Goal: Task Accomplishment & Management: Complete application form

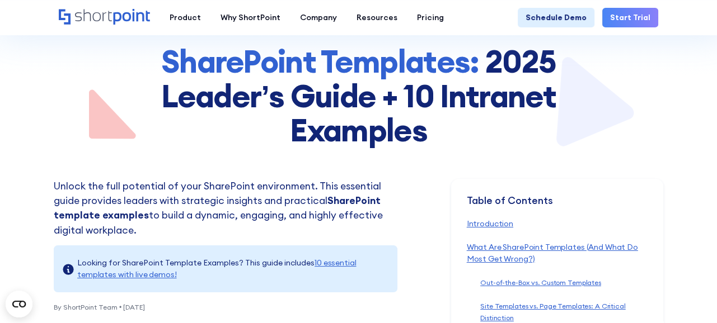
scroll to position [203, 0]
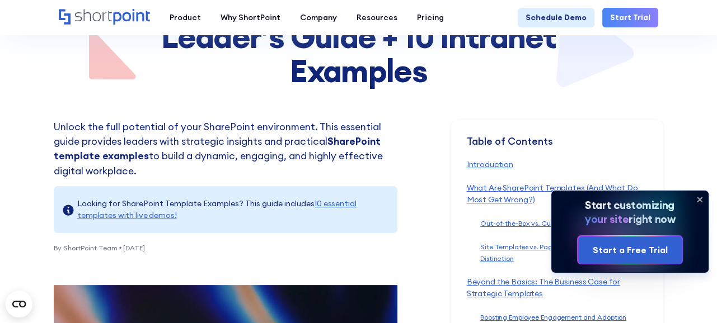
click at [700, 200] on icon at bounding box center [699, 199] width 4 height 4
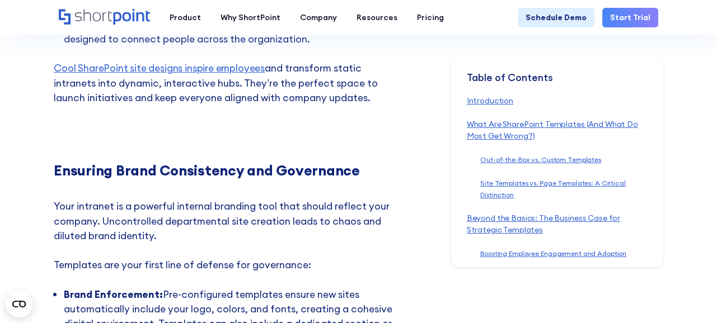
scroll to position [3458, 0]
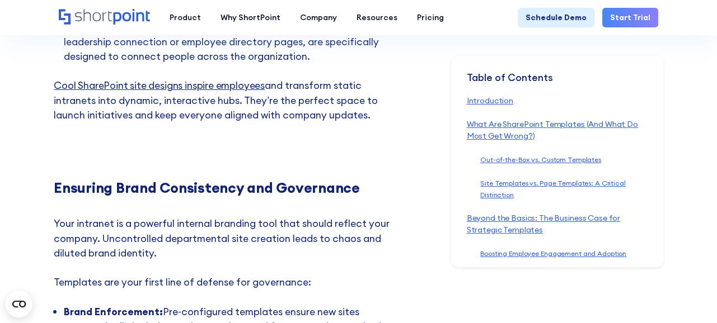
click at [167, 82] on link "Cool SharePoint site designs inspire employees" at bounding box center [159, 85] width 211 height 13
click at [505, 181] on link "Site Templates vs. Page Templates: A Critical Distinction ‍" at bounding box center [552, 189] width 145 height 20
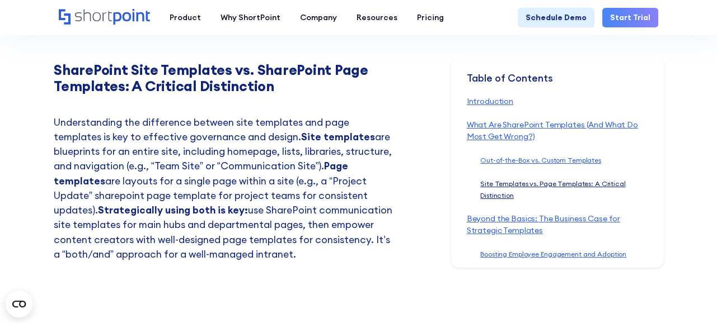
scroll to position [1886, 0]
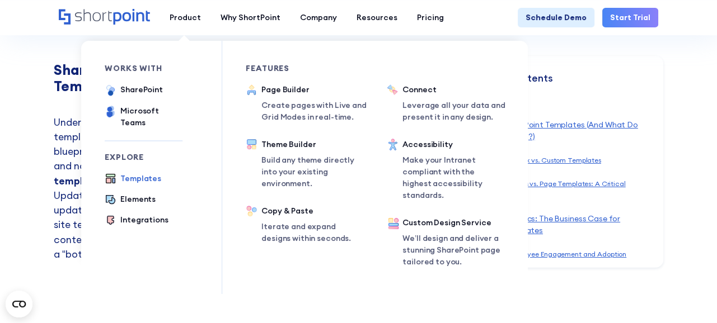
click at [142, 173] on div "Templates" at bounding box center [140, 179] width 41 height 12
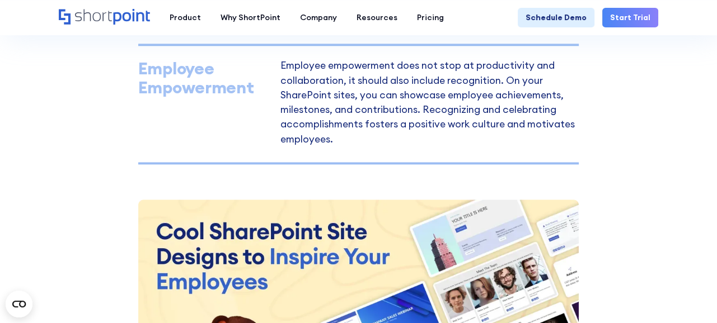
scroll to position [1068, 0]
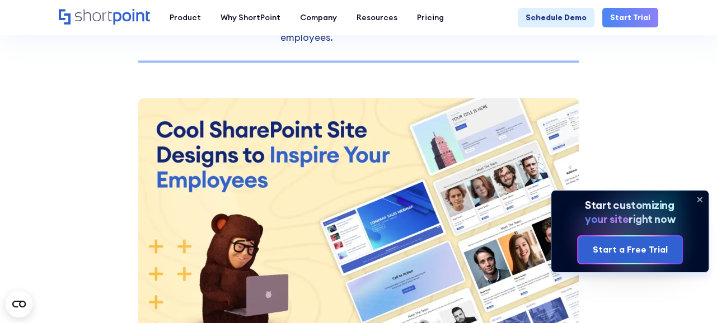
click at [698, 200] on icon at bounding box center [699, 199] width 4 height 4
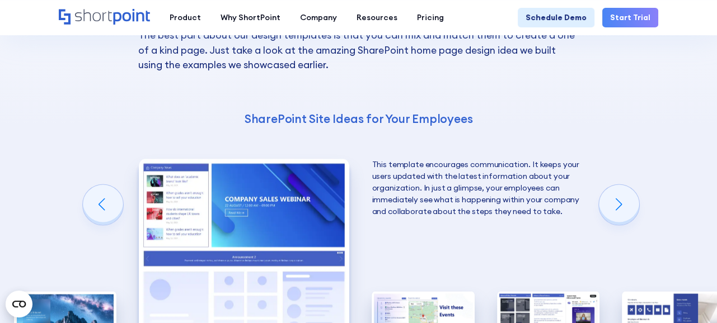
scroll to position [1729, 0]
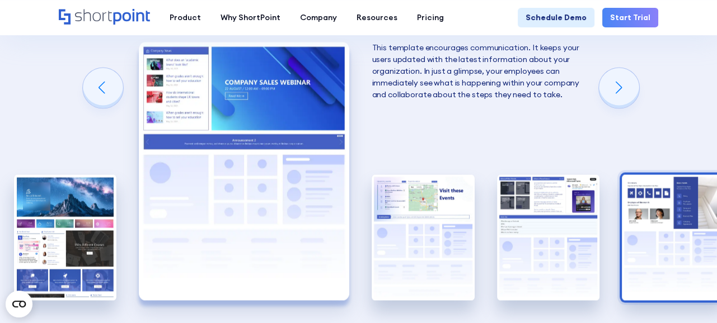
click at [635, 232] on img "5 / 5" at bounding box center [673, 238] width 102 height 126
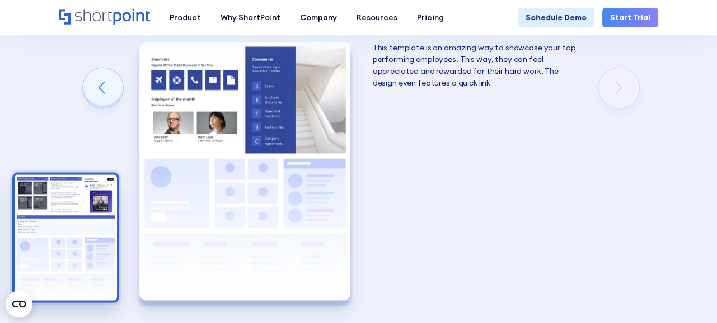
click at [46, 242] on img "4 / 5" at bounding box center [66, 238] width 102 height 126
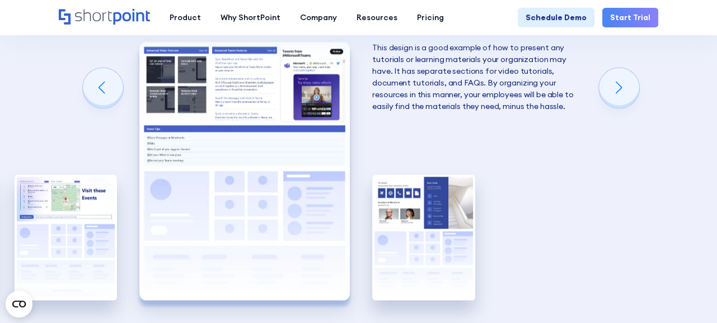
click at [46, 242] on img "3 / 5" at bounding box center [66, 238] width 102 height 126
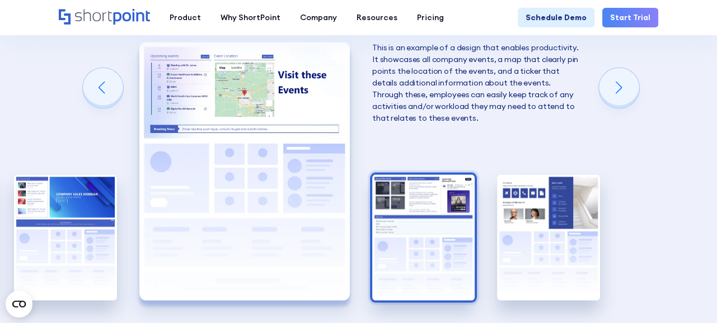
click at [46, 242] on img "2 / 5" at bounding box center [65, 238] width 102 height 126
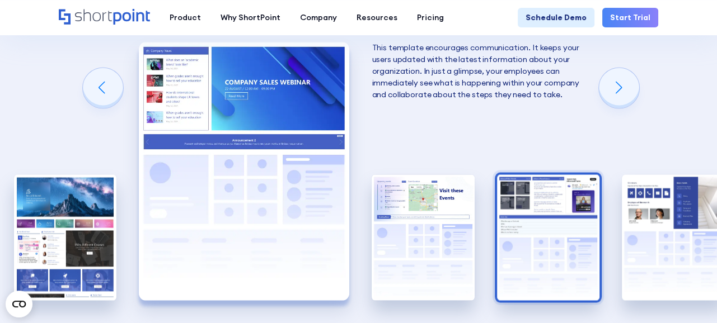
click at [46, 242] on img "1 / 5" at bounding box center [65, 238] width 102 height 126
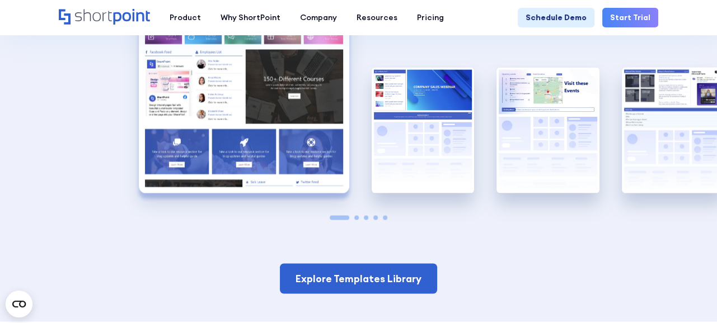
scroll to position [1932, 0]
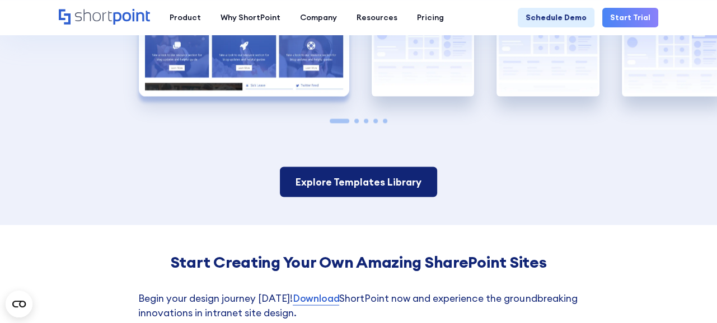
click at [334, 181] on link "Explore Templates Library" at bounding box center [358, 182] width 157 height 30
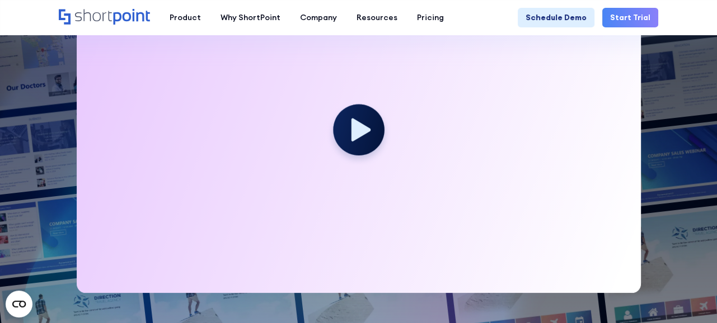
scroll to position [356, 0]
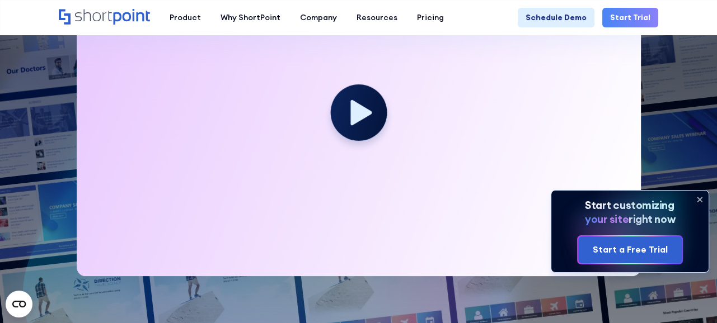
click at [354, 115] on icon at bounding box center [360, 112] width 21 height 25
click at [698, 197] on icon at bounding box center [699, 199] width 4 height 4
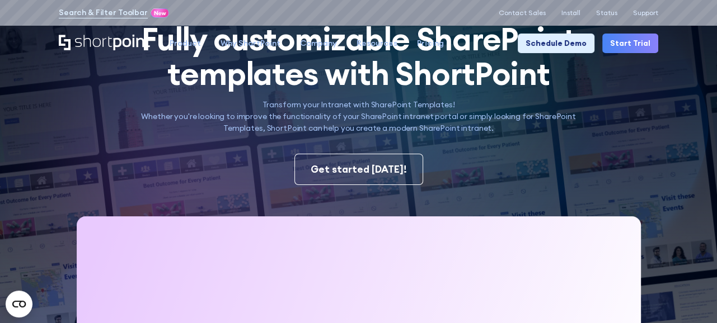
scroll to position [0, 0]
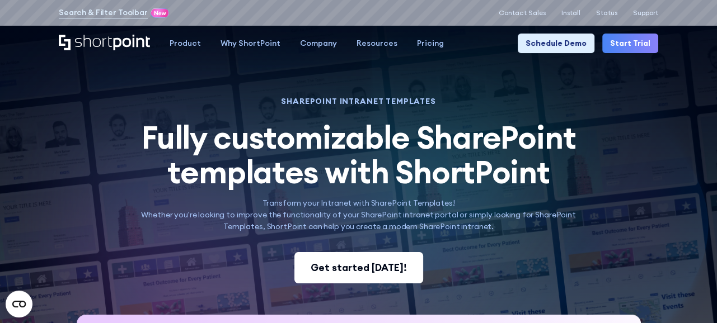
click at [382, 271] on div "Get started [DATE]!" at bounding box center [358, 268] width 96 height 15
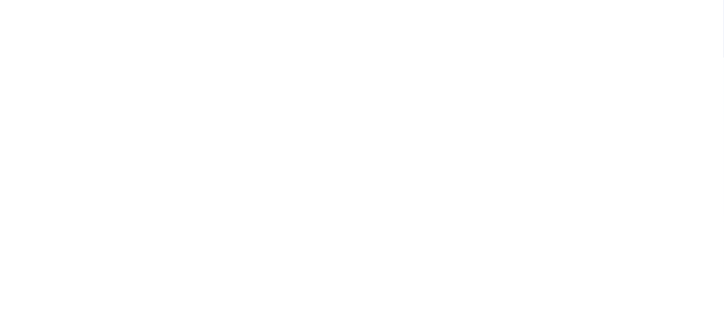
select select "+61"
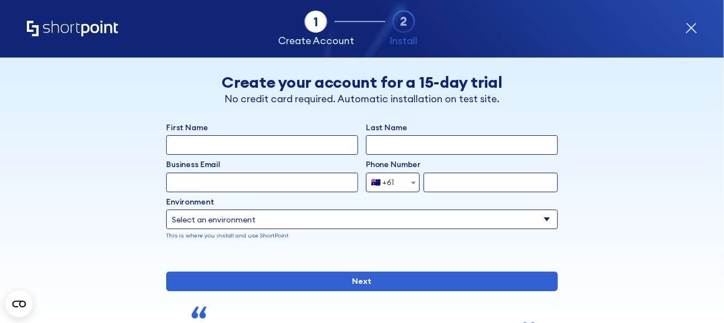
click at [197, 145] on input "First Name" at bounding box center [262, 145] width 192 height 20
type input "Barbara"
type input "Buchanan"
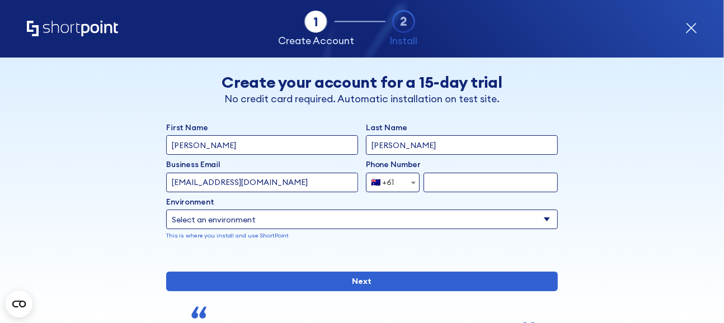
type input "bbuchanan@pallcarevic.asn.au"
type input "0435114704"
click at [292, 223] on select "Select an environment Microsoft 365 SharePoint Online SharePoint 2019 (On-Premi…" at bounding box center [362, 220] width 392 height 20
select select "Microsoft 365"
click at [166, 210] on select "Select an environment Microsoft 365 SharePoint Online SharePoint 2019 (On-Premi…" at bounding box center [362, 220] width 392 height 20
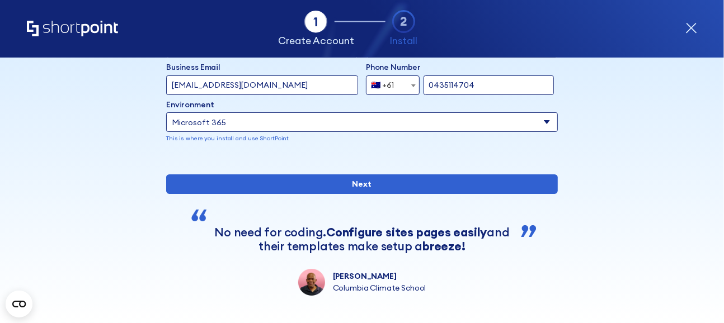
scroll to position [101, 0]
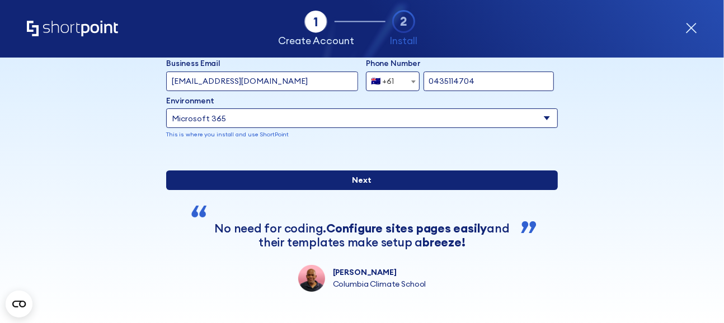
click at [356, 190] on input "Next" at bounding box center [362, 181] width 392 height 20
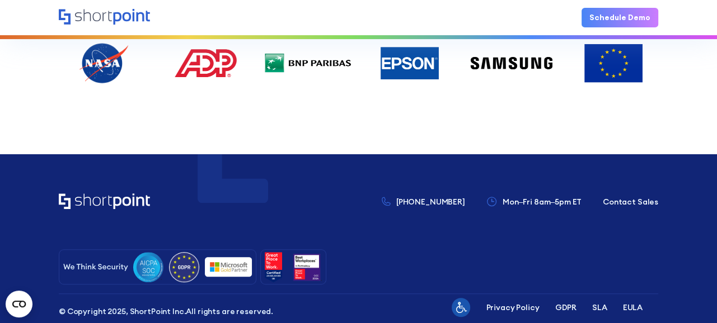
scroll to position [661, 0]
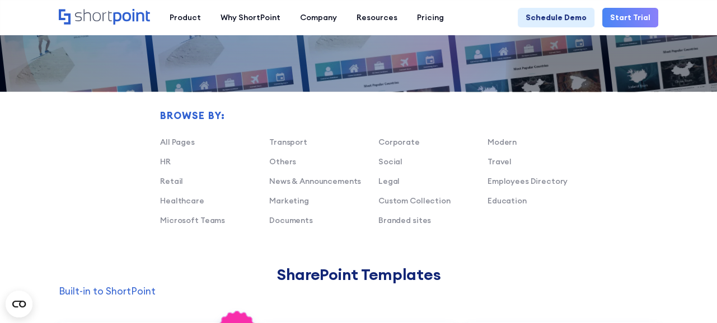
scroll to position [712, 0]
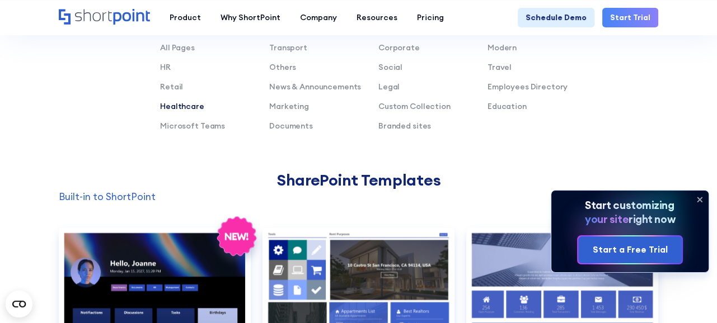
click at [192, 107] on link "Healthcare" at bounding box center [182, 106] width 44 height 10
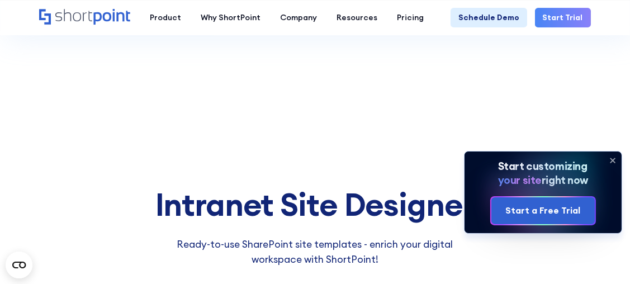
scroll to position [1178, 0]
